Goal: Information Seeking & Learning: Learn about a topic

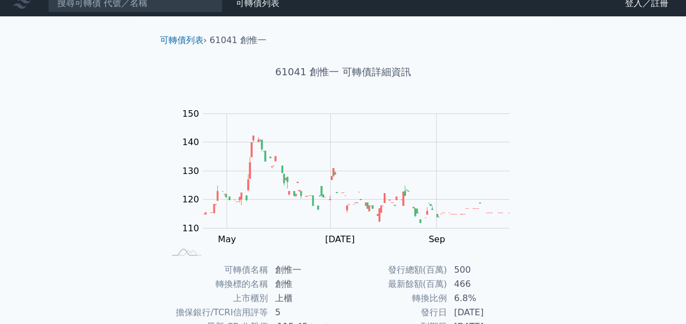
scroll to position [181, 0]
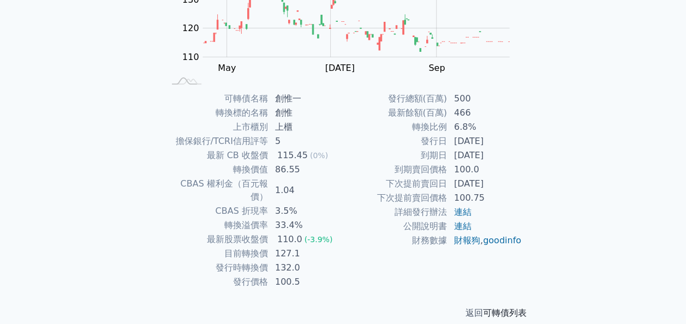
click at [497, 308] on link "可轉債列表" at bounding box center [505, 313] width 44 height 10
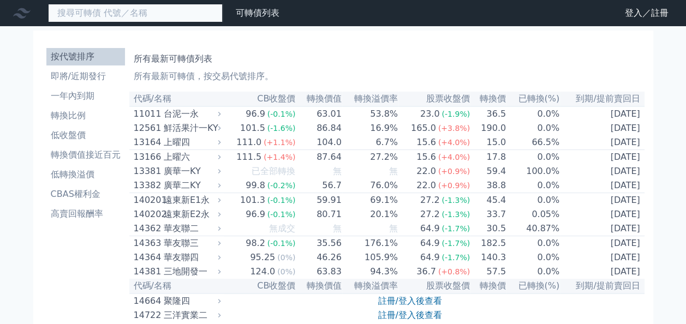
click at [175, 7] on input at bounding box center [135, 13] width 175 height 19
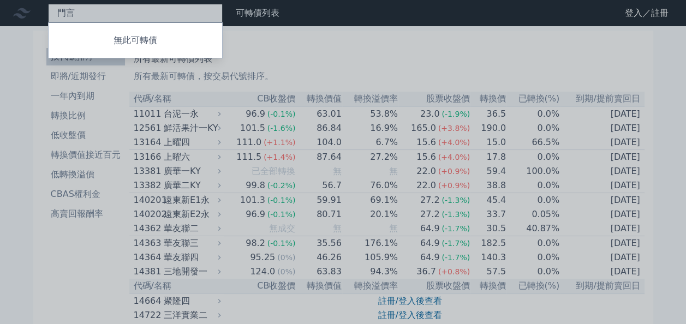
type input "門"
type input "６"
type input "門"
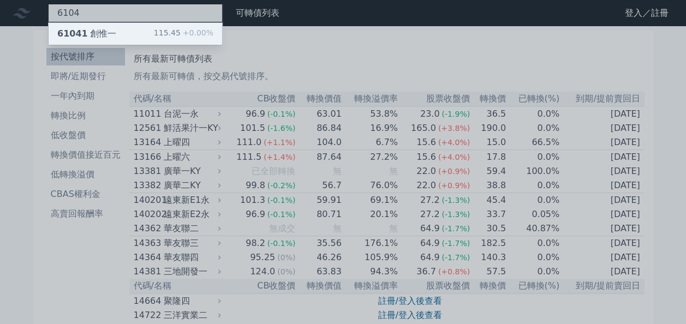
type input "6104"
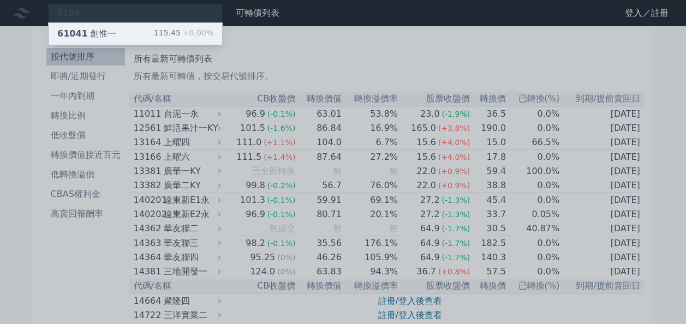
click at [127, 38] on div "61041 創惟一 115.45 +0.00%" at bounding box center [135, 34] width 173 height 22
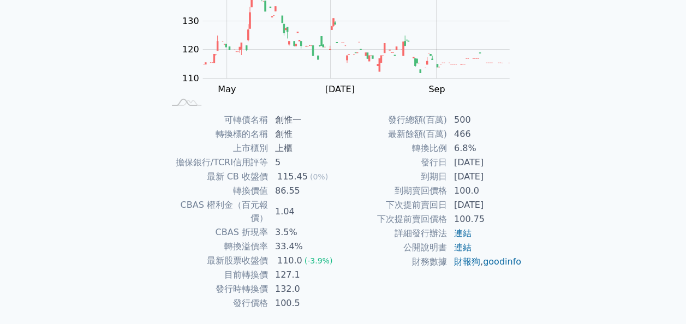
scroll to position [161, 0]
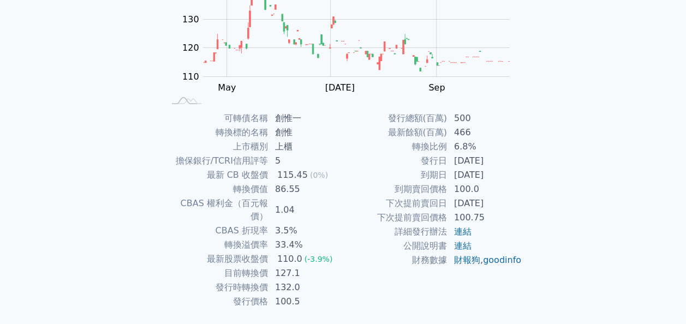
click at [627, 67] on div "可轉債列表 財務數據 可轉債列表 財務數據 登入／註冊 登入／註冊 可轉債列表 › 61041 創惟一 61041 創惟一 可轉債詳細資訊 Zoom Out …" at bounding box center [343, 98] width 686 height 518
click at [621, 13] on div "可轉債列表 財務數據 可轉債列表 財務數據 登入／註冊 登入／註冊 可轉債列表 › 61041 創惟一 61041 創惟一 可轉債詳細資訊 Zoom Out …" at bounding box center [343, 98] width 686 height 518
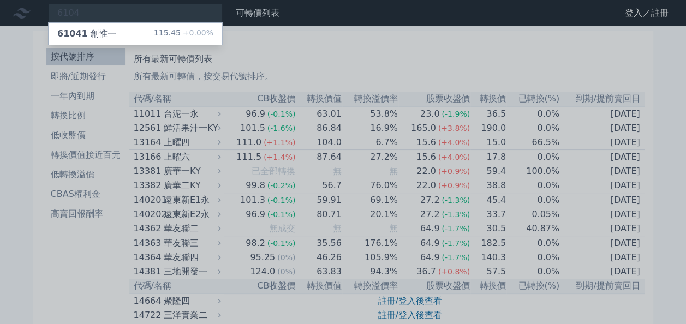
click at [280, 66] on div at bounding box center [343, 162] width 686 height 324
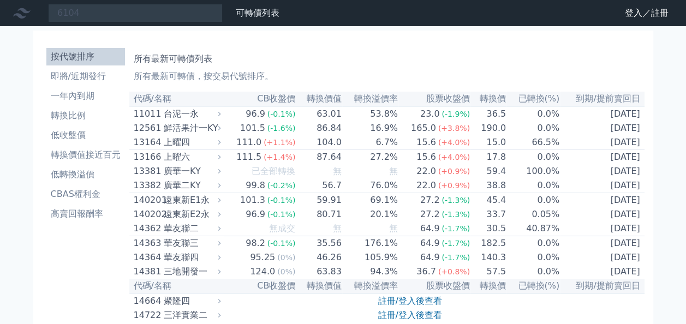
scroll to position [181, 0]
click at [85, 91] on li "一年內到期" at bounding box center [85, 95] width 79 height 13
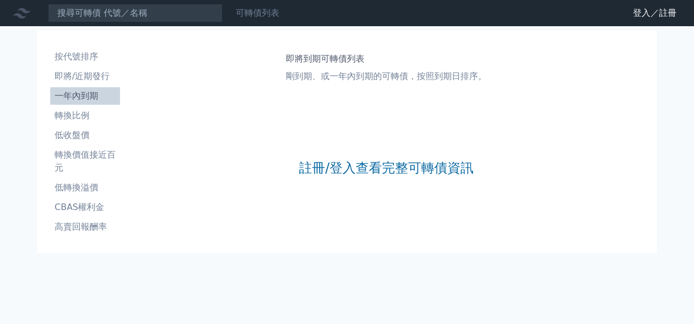
click at [263, 11] on link "可轉債列表" at bounding box center [258, 13] width 44 height 10
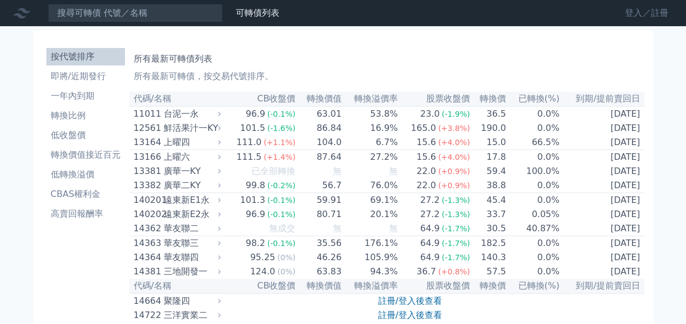
click at [649, 13] on link "登入／註冊" at bounding box center [646, 12] width 61 height 17
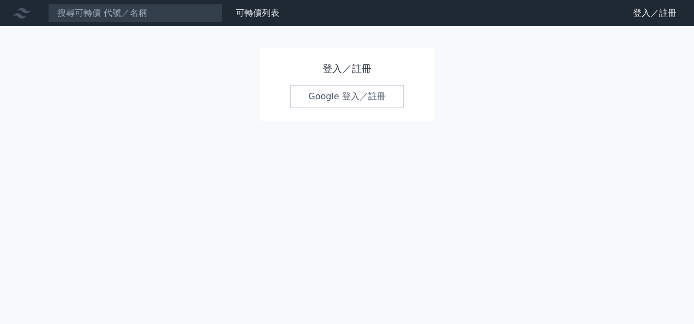
click at [380, 97] on link "Google 登入／註冊" at bounding box center [346, 96] width 113 height 23
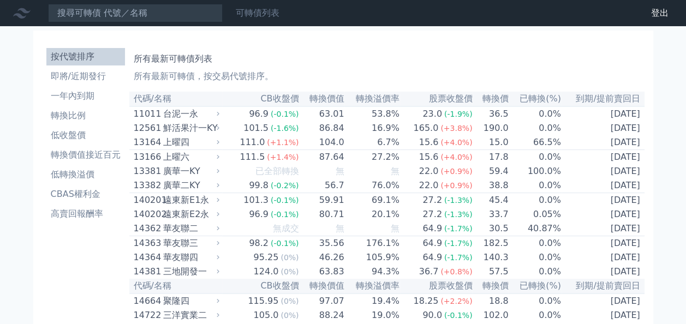
click at [262, 13] on link "可轉債列表" at bounding box center [258, 13] width 44 height 10
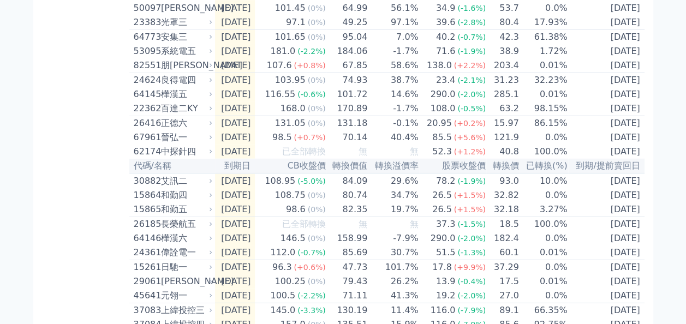
scroll to position [1427, 0]
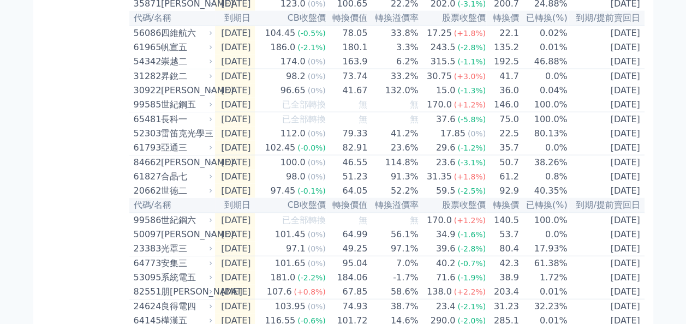
scroll to position [1196, 0]
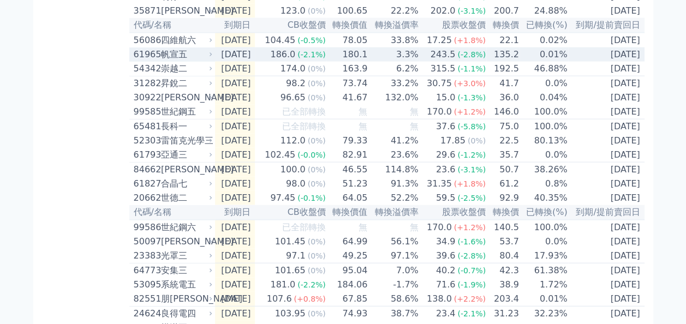
click at [148, 61] on div "61965" at bounding box center [146, 54] width 25 height 13
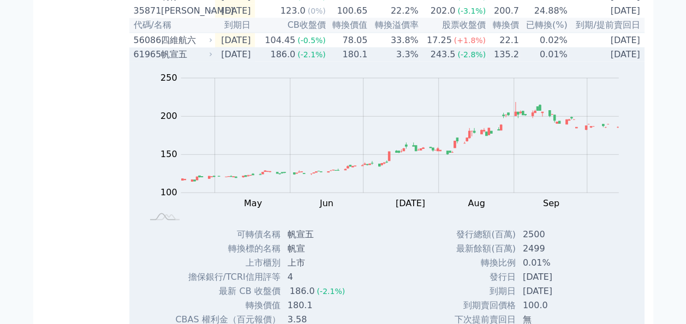
click at [148, 61] on div "61965" at bounding box center [146, 54] width 25 height 13
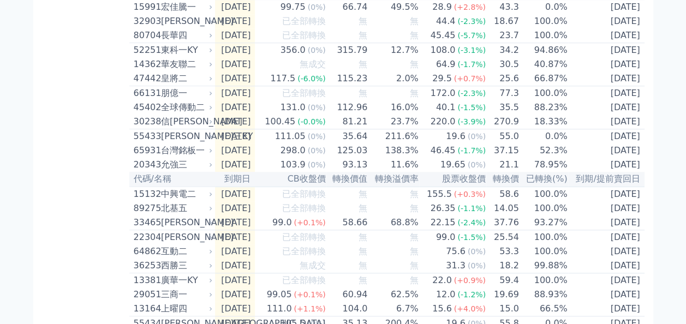
scroll to position [484, 0]
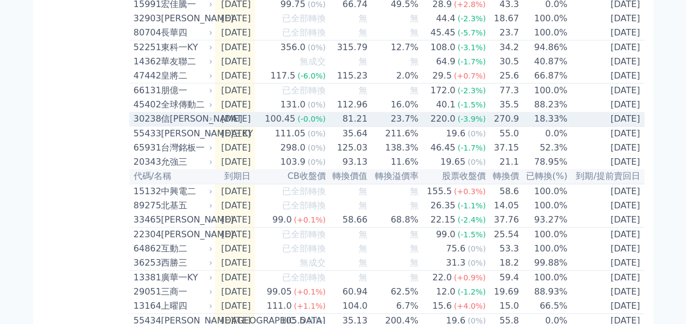
click at [171, 125] on div "信[PERSON_NAME]" at bounding box center [186, 118] width 50 height 13
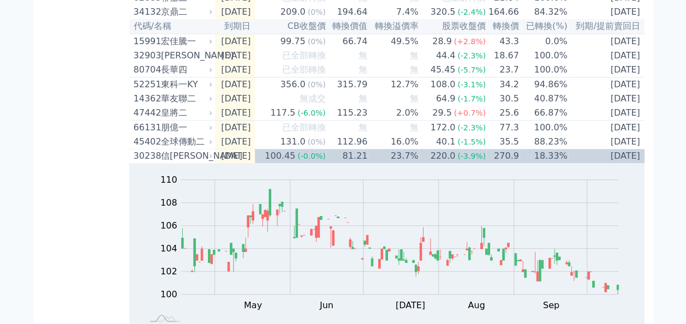
scroll to position [433, 0]
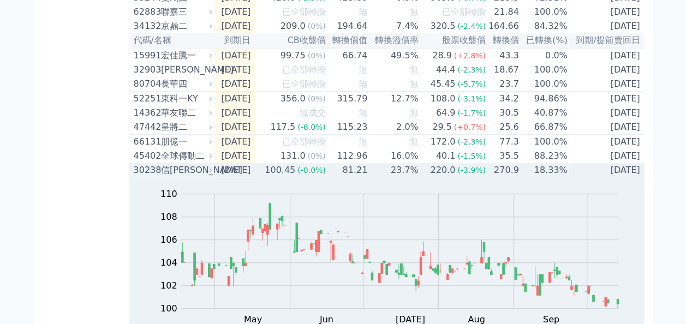
click at [178, 177] on div "信[PERSON_NAME]" at bounding box center [186, 170] width 50 height 13
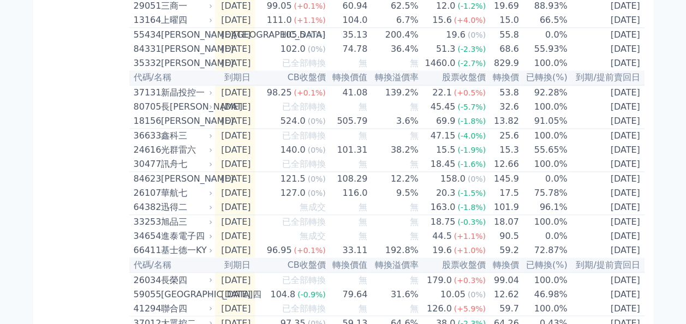
scroll to position [0, 0]
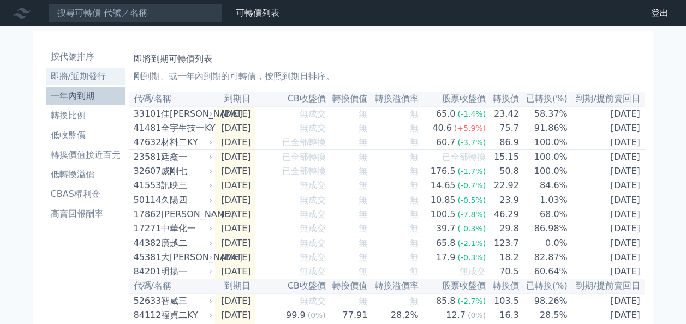
click at [86, 73] on li "即將/近期發行" at bounding box center [85, 76] width 79 height 13
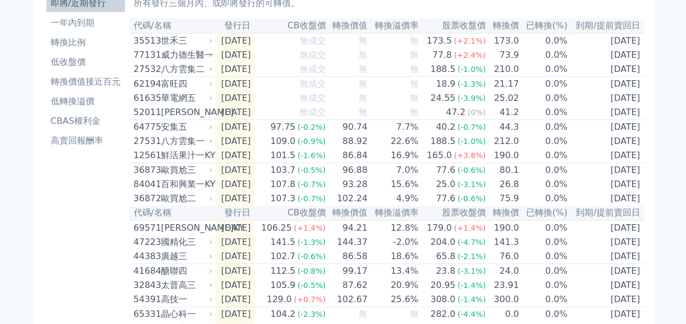
scroll to position [74, 0]
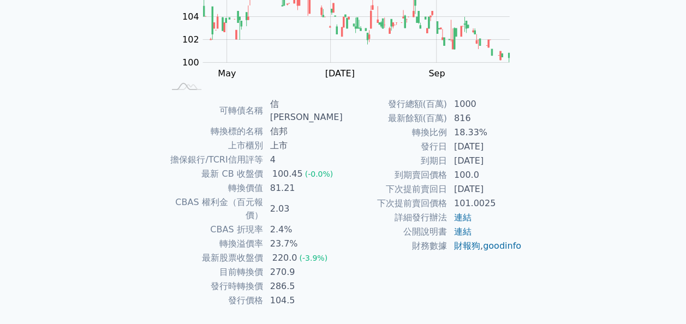
scroll to position [177, 0]
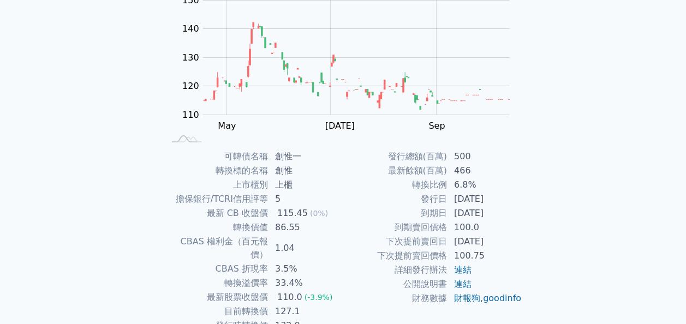
scroll to position [122, 0]
